Goal: Check status

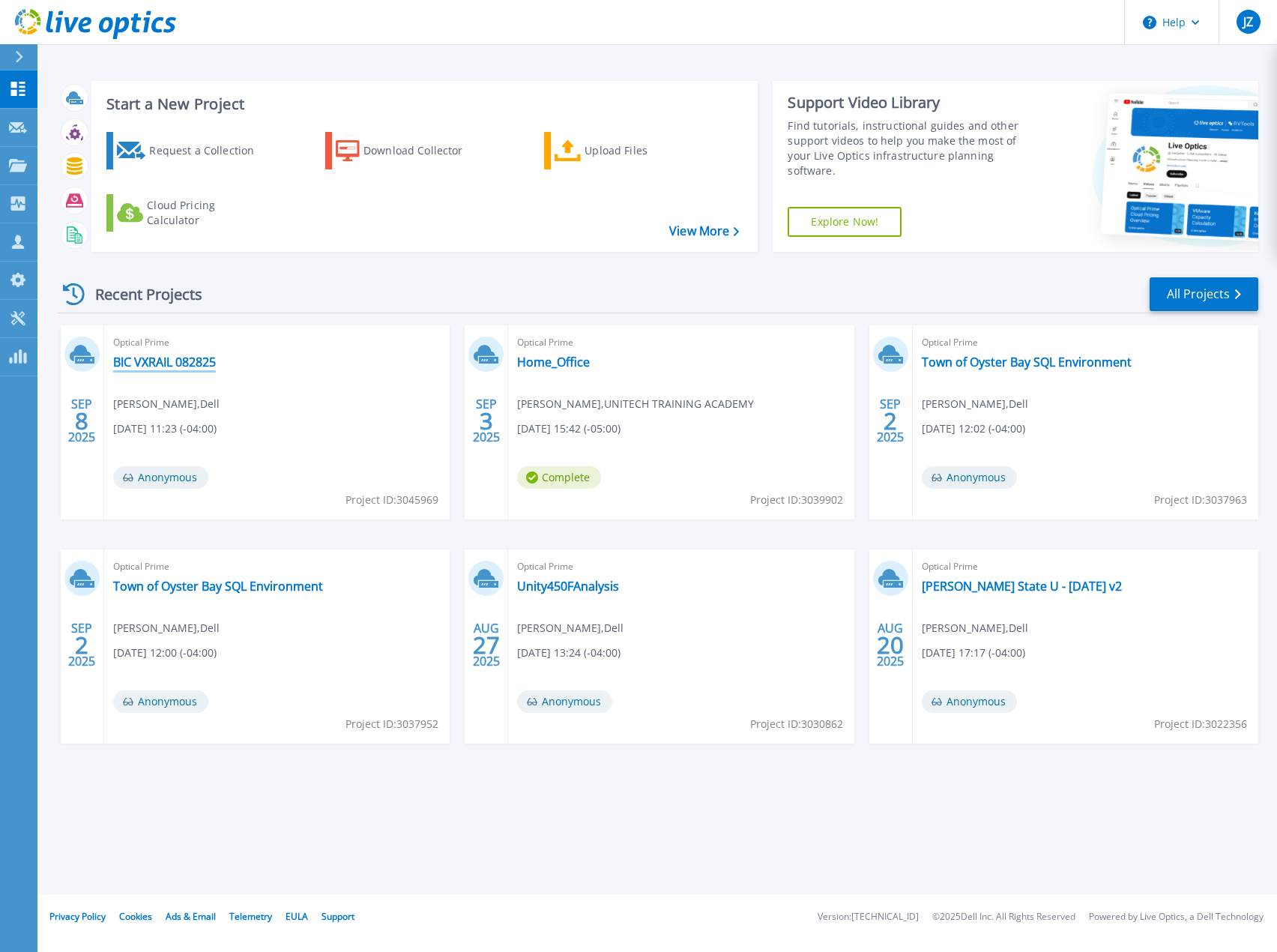
click at [205, 359] on link "BIC VXRAIL 082825" at bounding box center [164, 362] width 103 height 15
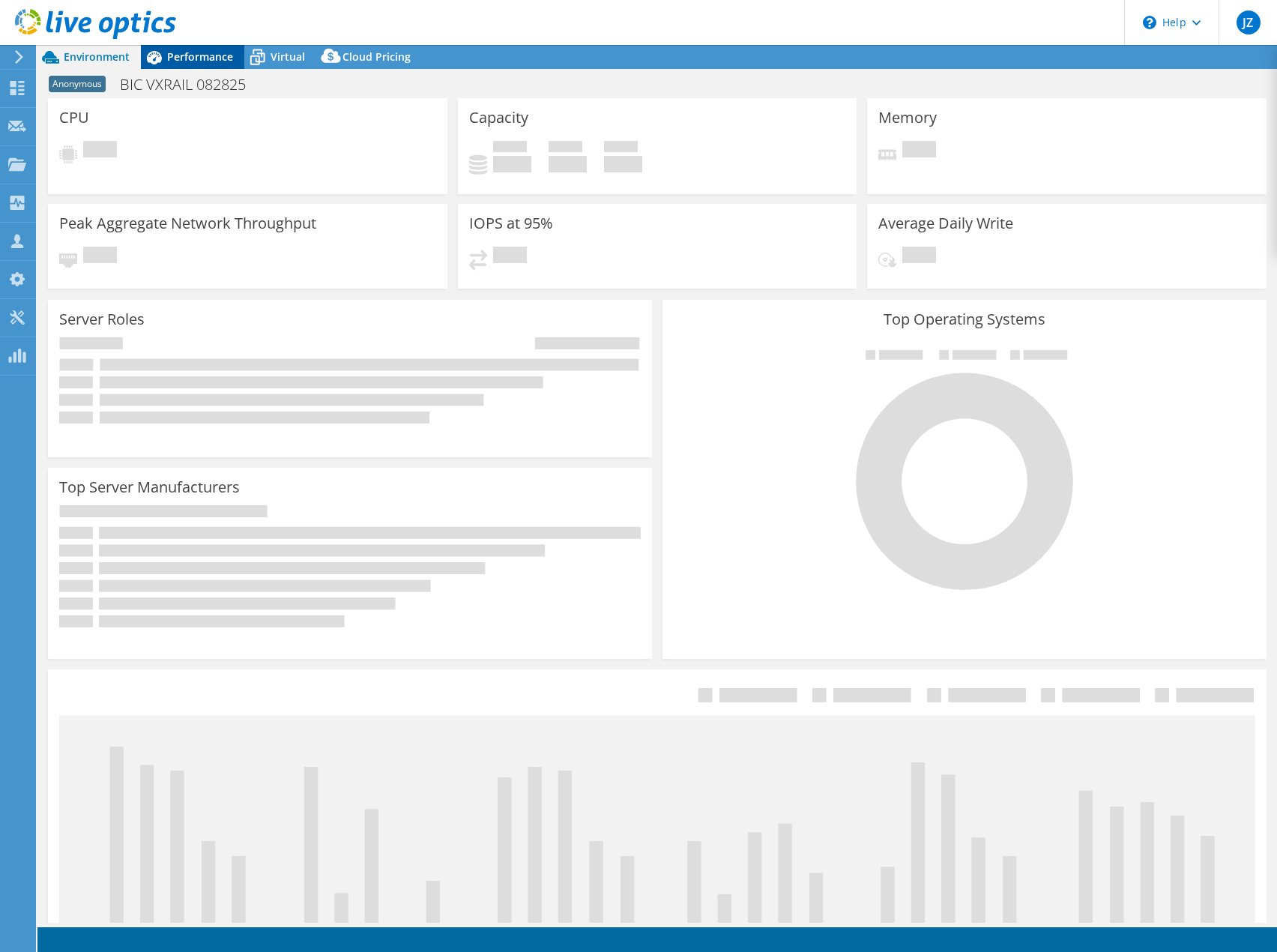
select select "USD"
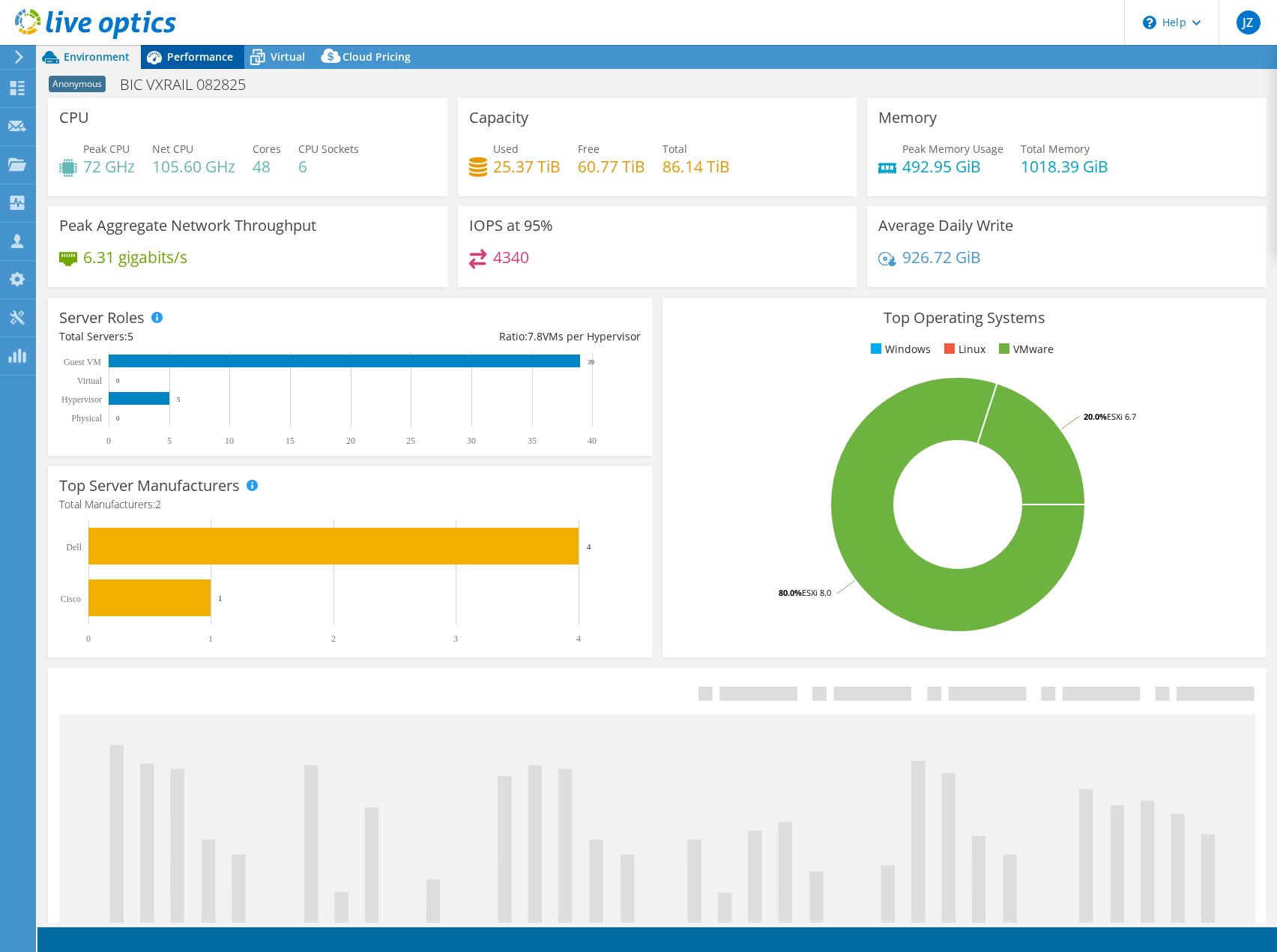
click at [213, 50] on span "Performance" at bounding box center [200, 56] width 66 height 14
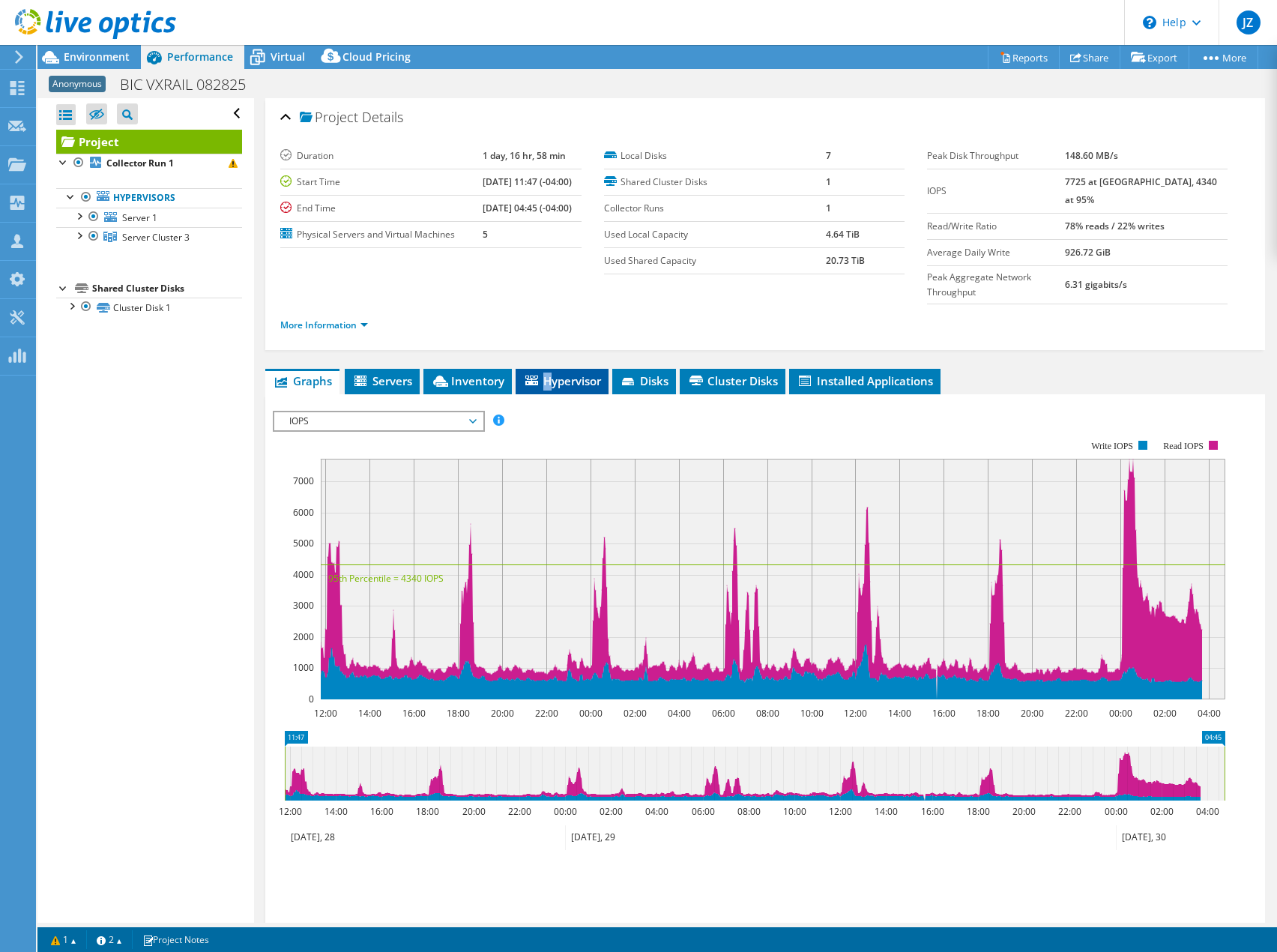
drag, startPoint x: 547, startPoint y: 339, endPoint x: 544, endPoint y: 346, distance: 7.6
click at [550, 369] on li "Hypervisor" at bounding box center [562, 382] width 93 height 26
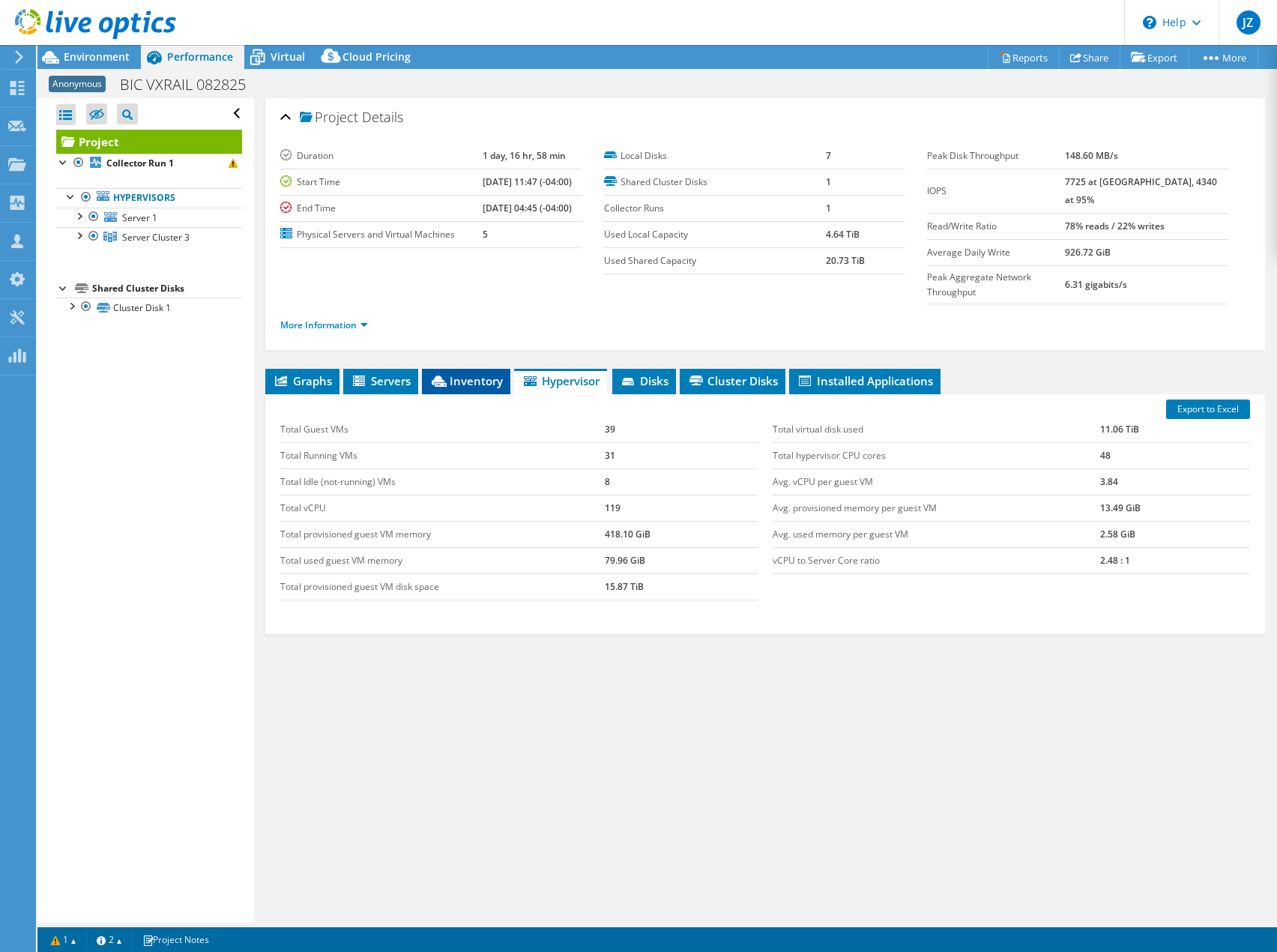
click at [488, 374] on span "Inventory" at bounding box center [466, 381] width 73 height 15
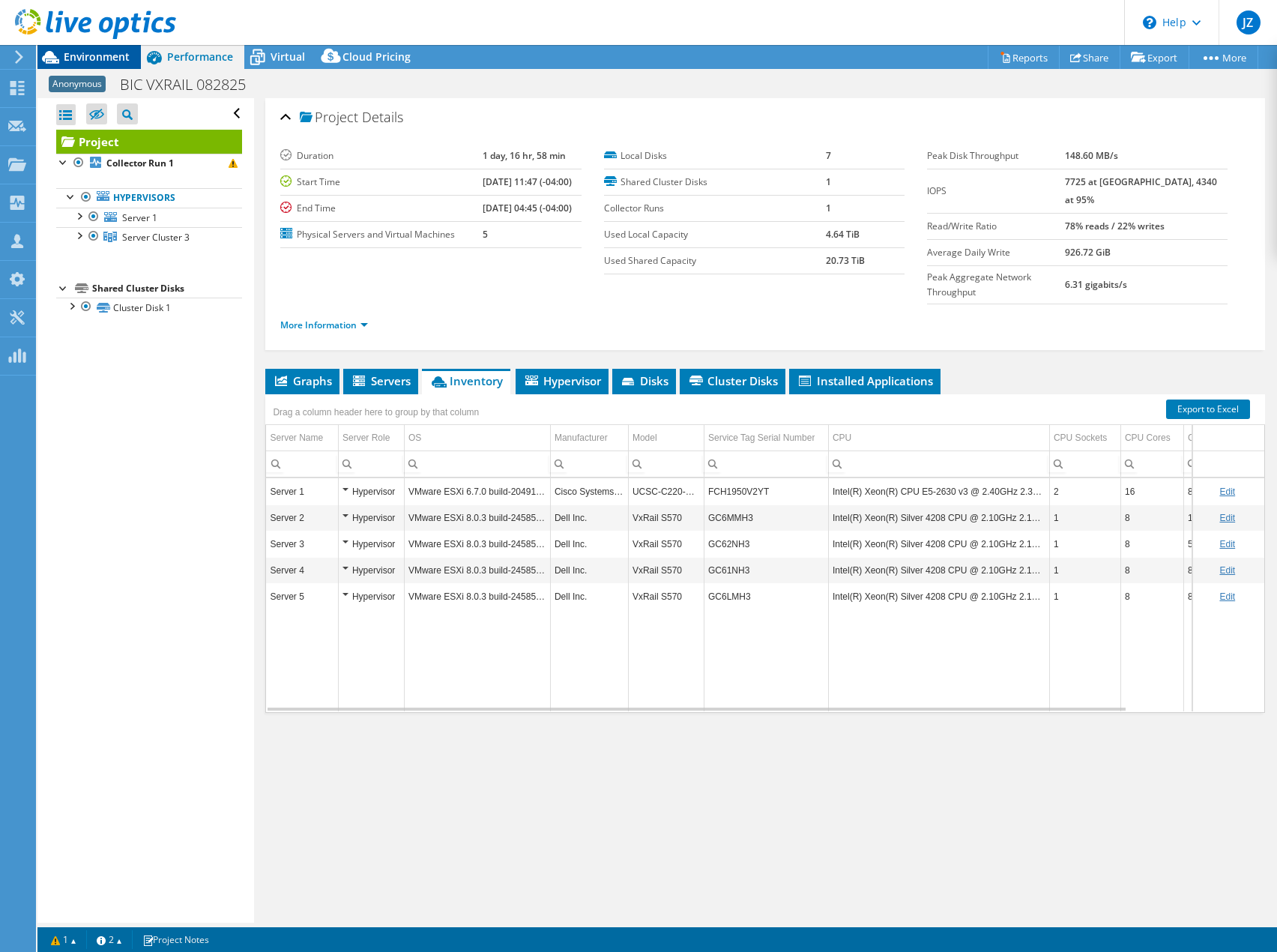
click at [63, 54] on icon at bounding box center [50, 57] width 27 height 27
